Goal: Check status: Check status

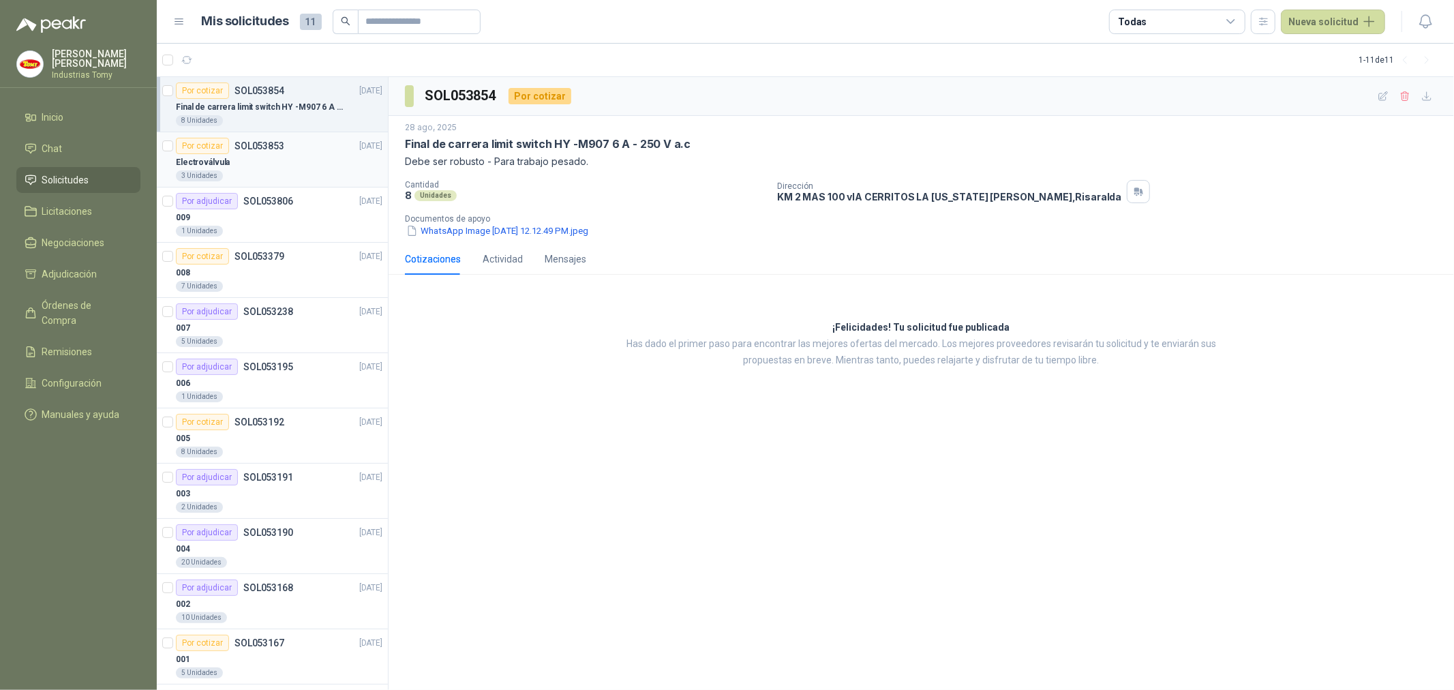
click at [271, 162] on div "Electroválvula" at bounding box center [279, 162] width 207 height 16
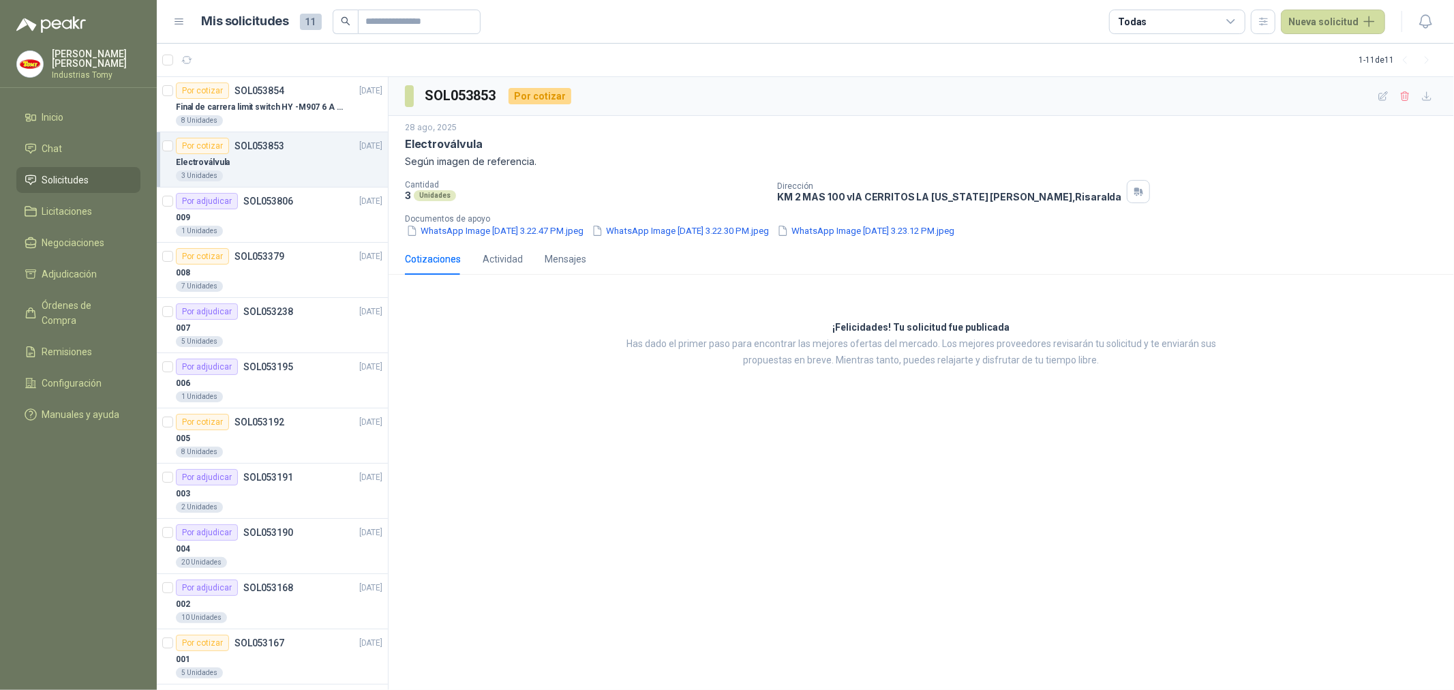
click at [534, 359] on div "¡Felicidades! Tu solicitud fue publicada Has dado el primer paso para encontrar…" at bounding box center [921, 344] width 1065 height 117
click at [984, 526] on div "SOL053853 Por cotizar [DATE] Electroválvula Según imagen de referencia. Cantida…" at bounding box center [921, 383] width 1065 height 613
click at [608, 360] on p "Has dado el primer paso para encontrar las mejores ofertas del mercado. Los mej…" at bounding box center [921, 352] width 627 height 33
drag, startPoint x: 642, startPoint y: 344, endPoint x: 632, endPoint y: 345, distance: 10.2
click at [632, 345] on p "Has dado el primer paso para encontrar las mejores ofertas del mercado. Los mej…" at bounding box center [921, 352] width 627 height 33
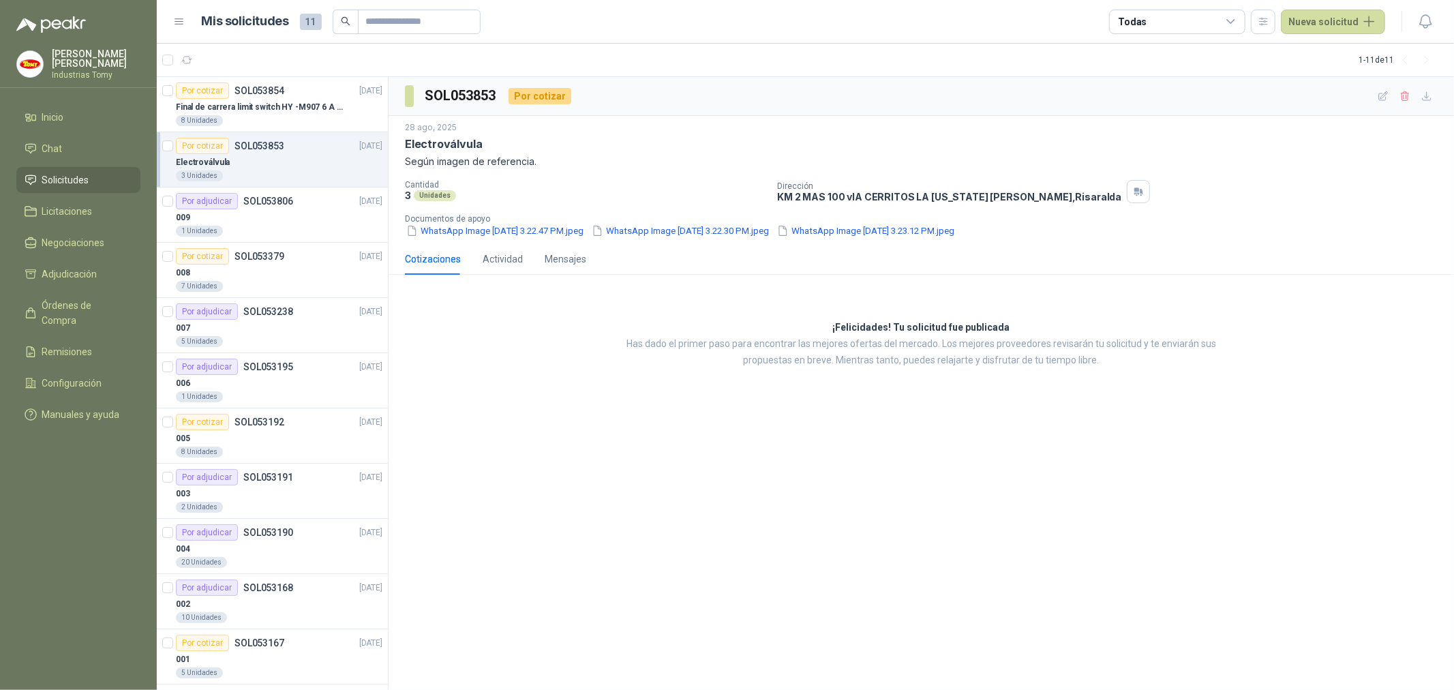
click at [663, 346] on p "Has dado el primer paso para encontrar las mejores ofertas del mercado. Los mej…" at bounding box center [921, 352] width 627 height 33
drag, startPoint x: 693, startPoint y: 348, endPoint x: 724, endPoint y: 349, distance: 31.4
click at [714, 349] on p "Has dado el primer paso para encontrar las mejores ofertas del mercado. Los mej…" at bounding box center [921, 352] width 627 height 33
drag, startPoint x: 727, startPoint y: 350, endPoint x: 794, endPoint y: 351, distance: 67.5
click at [792, 351] on p "Has dado el primer paso para encontrar las mejores ofertas del mercado. Los mej…" at bounding box center [921, 352] width 627 height 33
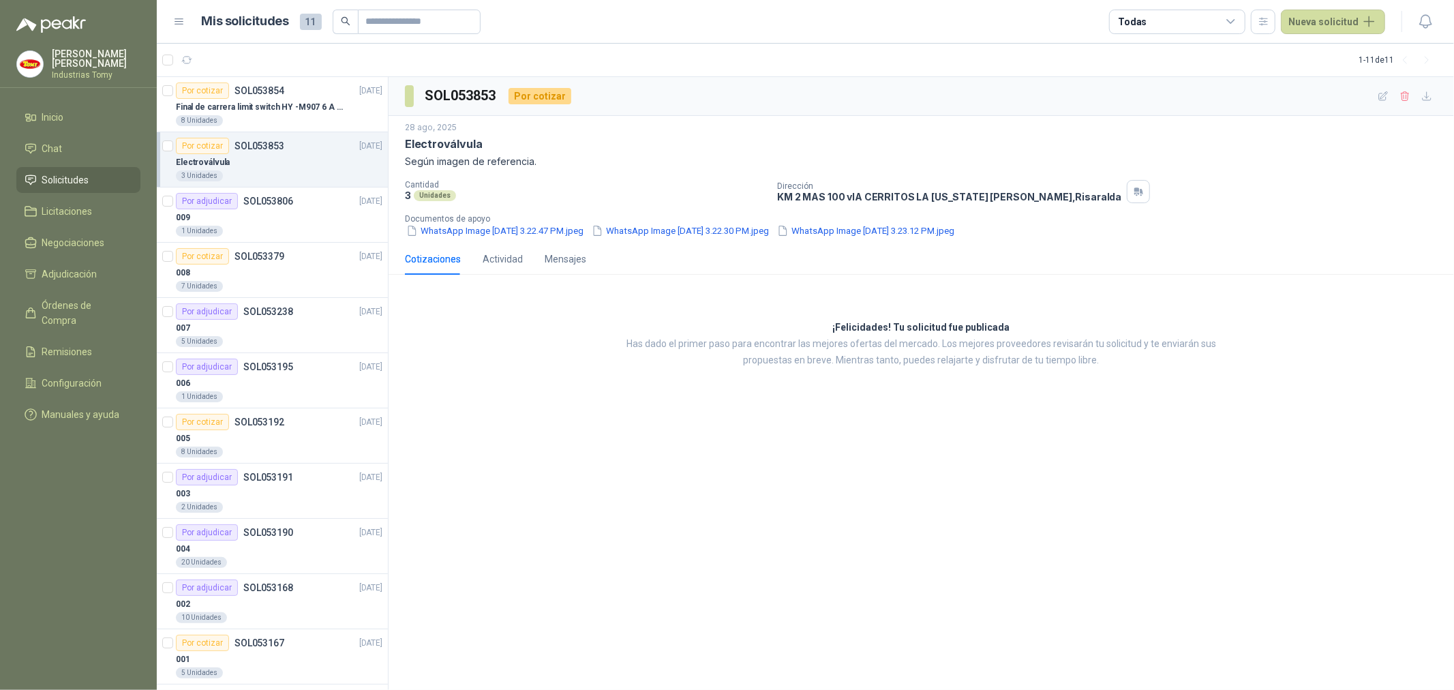
click at [812, 348] on p "Has dado el primer paso para encontrar las mejores ofertas del mercado. Los mej…" at bounding box center [921, 352] width 627 height 33
drag, startPoint x: 833, startPoint y: 342, endPoint x: 825, endPoint y: 342, distance: 8.2
click at [823, 342] on p "Has dado el primer paso para encontrar las mejores ofertas del mercado. Los mej…" at bounding box center [921, 352] width 627 height 33
click at [544, 355] on div "¡Felicidades! Tu solicitud fue publicada Has dado el primer paso para encontrar…" at bounding box center [921, 344] width 1065 height 117
